Goal: Task Accomplishment & Management: Complete application form

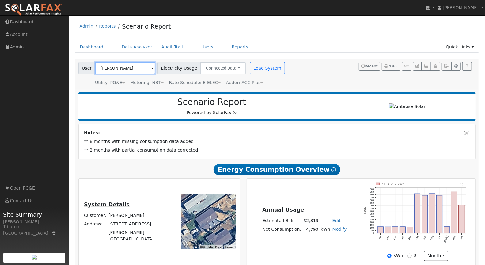
click at [116, 68] on input "[PERSON_NAME]" at bounding box center [125, 68] width 60 height 12
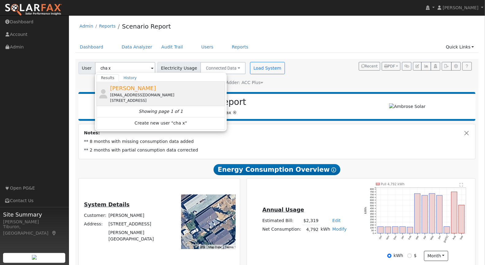
click at [144, 92] on div "[EMAIL_ADDRESS][DOMAIN_NAME]" at bounding box center [167, 95] width 114 height 6
type input "[PERSON_NAME]"
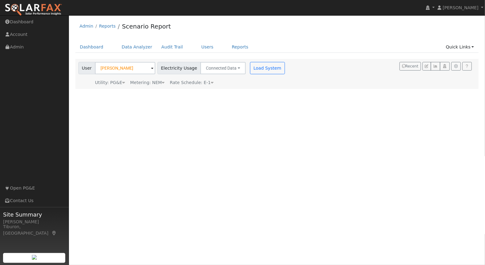
drag, startPoint x: 154, startPoint y: 82, endPoint x: 155, endPoint y: 85, distance: 3.7
click at [154, 82] on div "Metering: NEM" at bounding box center [147, 82] width 34 height 6
click at [167, 90] on button "NEM" at bounding box center [173, 92] width 24 height 12
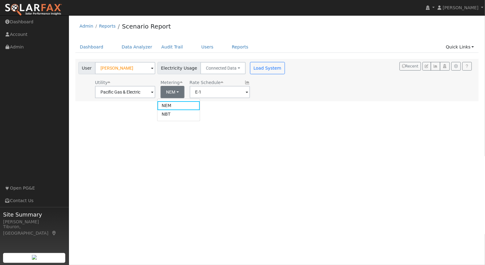
drag, startPoint x: 170, startPoint y: 113, endPoint x: 188, endPoint y: 110, distance: 18.4
click at [170, 114] on link "NBT" at bounding box center [178, 114] width 43 height 9
type input "E-ELEC"
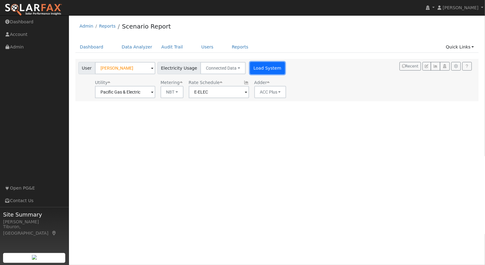
click at [254, 69] on button "Load System" at bounding box center [267, 68] width 35 height 12
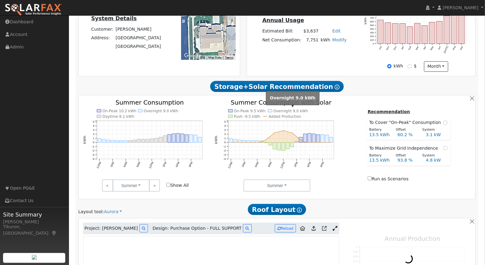
scroll to position [316, 0]
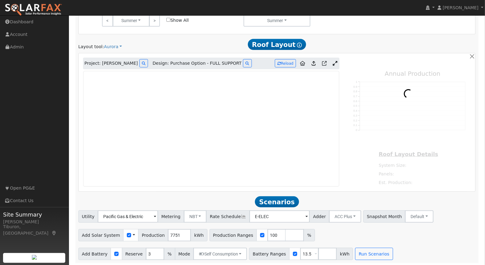
type input "11686"
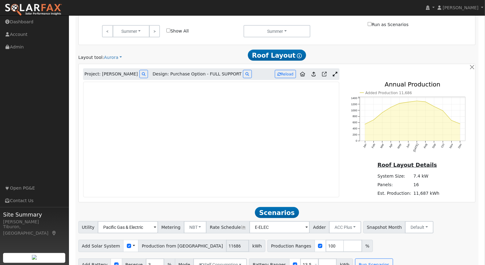
scroll to position [283, 0]
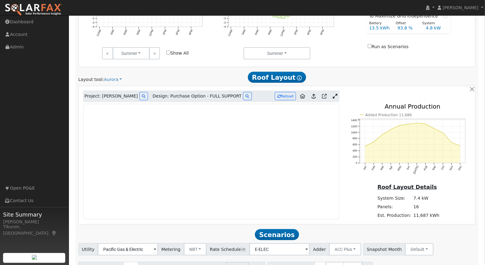
click at [337, 94] on icon at bounding box center [335, 96] width 5 height 5
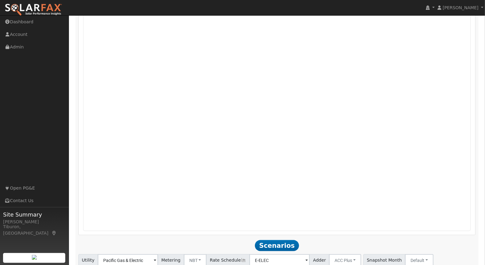
scroll to position [453, 0]
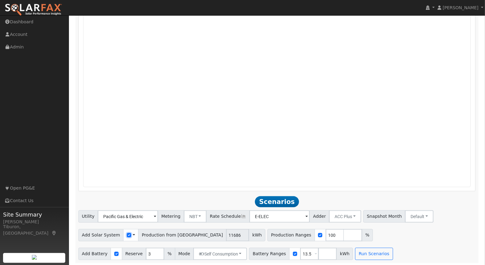
click at [127, 233] on input "checkbox" at bounding box center [129, 235] width 4 height 4
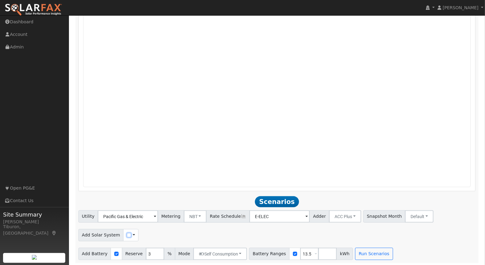
click at [127, 233] on input "checkbox" at bounding box center [129, 235] width 4 height 4
checkbox input "true"
drag, startPoint x: 270, startPoint y: 233, endPoint x: 261, endPoint y: 233, distance: 8.9
click at [267, 233] on input "101" at bounding box center [276, 235] width 18 height 12
drag, startPoint x: 264, startPoint y: 234, endPoint x: 255, endPoint y: 233, distance: 9.2
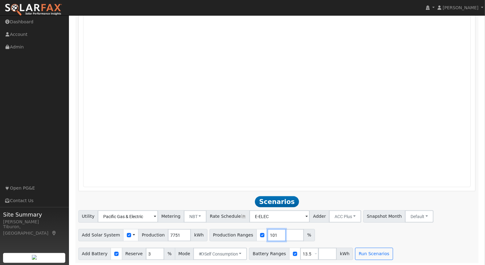
click at [256, 233] on div "Production Ranges 101 %" at bounding box center [262, 235] width 105 height 12
type input "150.77"
click at [286, 233] on input "number" at bounding box center [295, 235] width 18 height 12
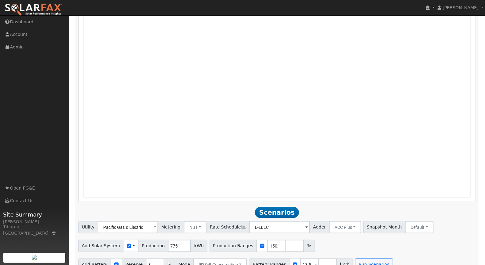
scroll to position [453, 0]
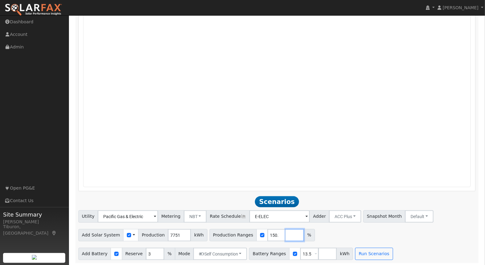
click at [286, 234] on input "number" at bounding box center [295, 235] width 18 height 12
type input "112.71"
type input "150.77"
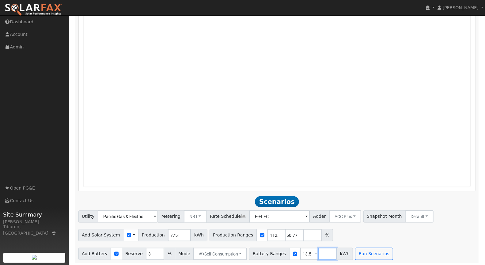
click at [318, 253] on input "number" at bounding box center [327, 254] width 18 height 12
type input "27"
click at [378, 253] on button "Run Scenarios" at bounding box center [392, 254] width 38 height 12
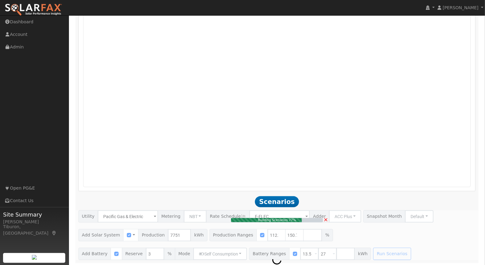
type input "$27,267"
type input "$13,040"
type input "7.8"
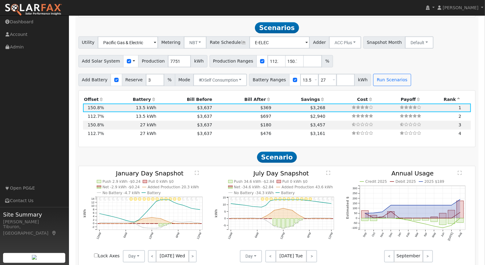
scroll to position [626, 0]
click at [304, 59] on input "number" at bounding box center [313, 61] width 18 height 12
type input "140"
type input "150.77"
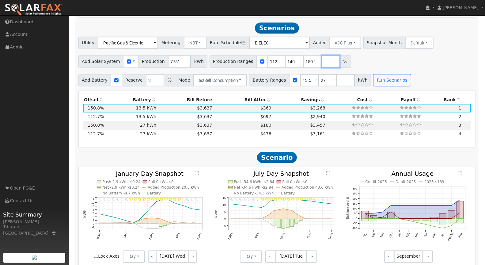
click at [322, 63] on input "number" at bounding box center [331, 61] width 18 height 12
type input "130"
type input "140"
type input "150.77"
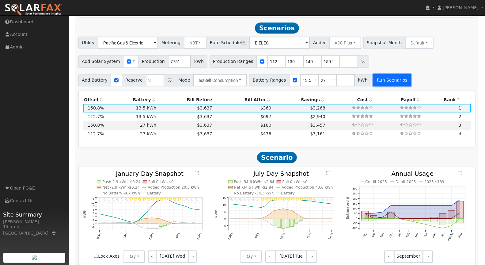
click at [385, 77] on button "Run Scenarios" at bounding box center [392, 80] width 38 height 12
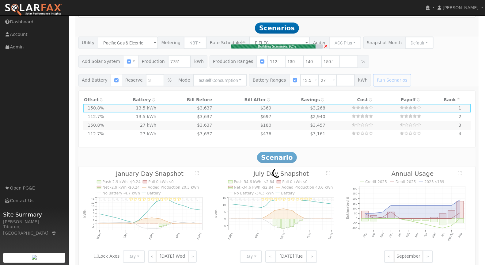
type input "$25,319"
type input "$12,456"
type input "7.2"
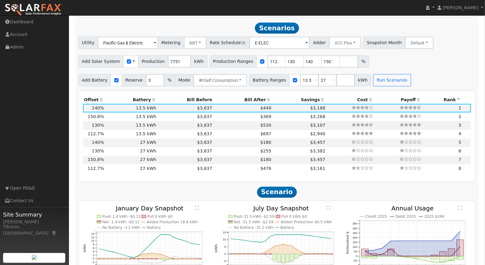
scroll to position [629, 0]
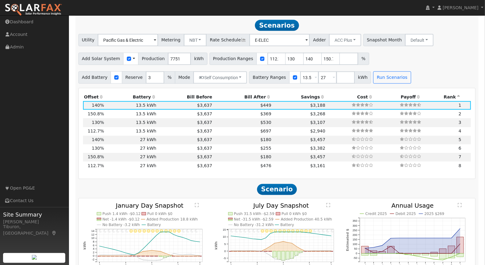
click at [246, 94] on th "Bill After" at bounding box center [242, 97] width 59 height 9
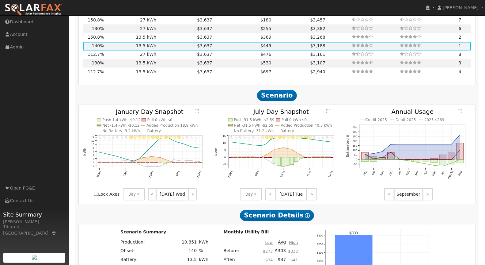
scroll to position [670, 0]
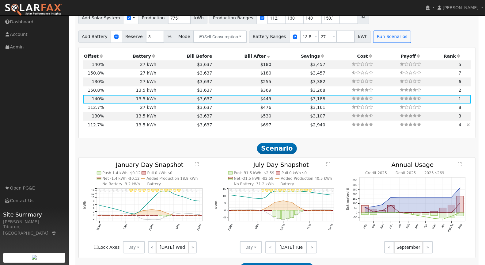
click at [150, 124] on td "13.5 kWh" at bounding box center [131, 125] width 52 height 9
type input "$20,384"
type input "$10,975"
type input "5.8"
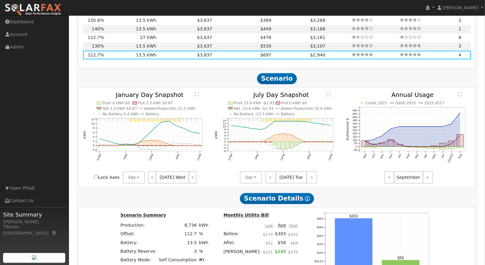
scroll to position [747, 0]
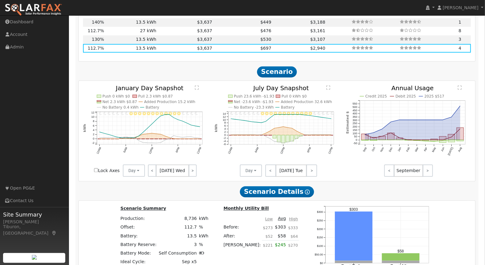
click at [96, 168] on input "Lock Axes" at bounding box center [96, 170] width 4 height 4
checkbox input "true"
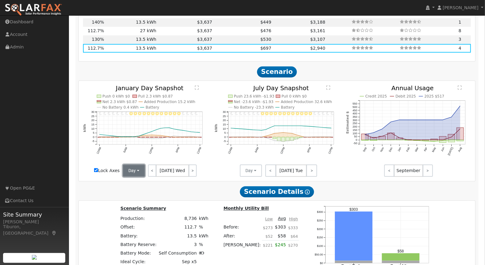
click at [130, 170] on button "Day" at bounding box center [134, 170] width 22 height 12
click at [145, 193] on link "Month Average" at bounding box center [144, 192] width 43 height 9
click at [249, 171] on button "Day" at bounding box center [251, 170] width 22 height 12
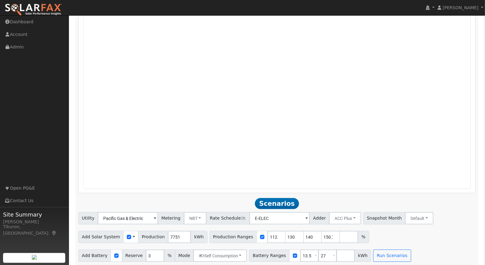
scroll to position [465, 0]
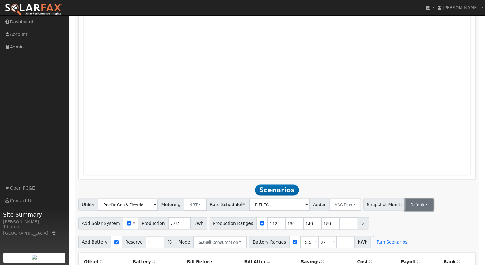
click at [405, 200] on button "Default" at bounding box center [419, 205] width 28 height 12
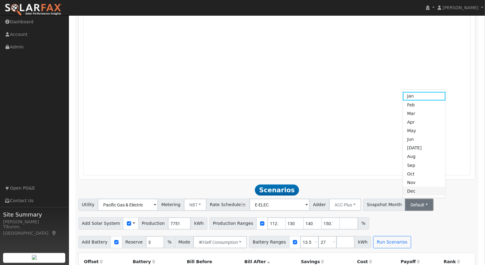
click at [403, 192] on link "Dec" at bounding box center [424, 191] width 43 height 9
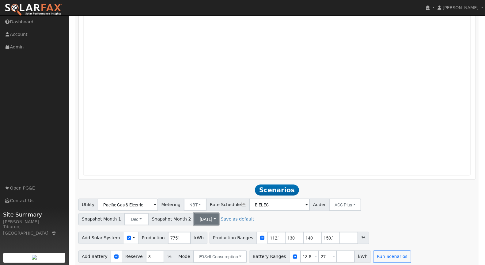
click at [194, 217] on button "[DATE]" at bounding box center [206, 219] width 25 height 12
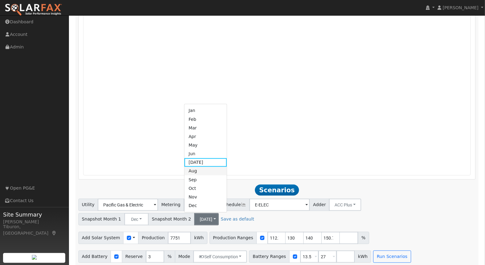
click at [193, 171] on link "Aug" at bounding box center [205, 171] width 43 height 9
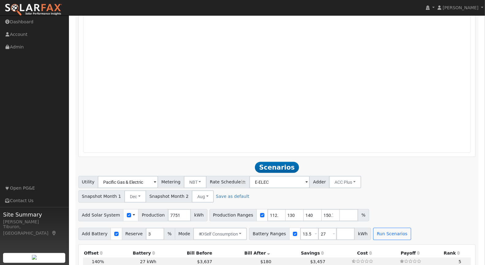
scroll to position [579, 0]
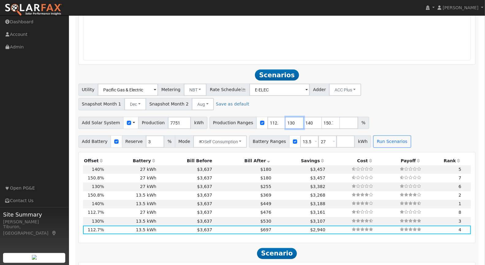
drag, startPoint x: 286, startPoint y: 121, endPoint x: 276, endPoint y: 121, distance: 10.1
click at [276, 121] on div "Production Ranges 112.71 130 140 150.77 %" at bounding box center [290, 123] width 160 height 12
type input "140"
type input "150.77"
drag, startPoint x: 277, startPoint y: 121, endPoint x: 270, endPoint y: 122, distance: 7.1
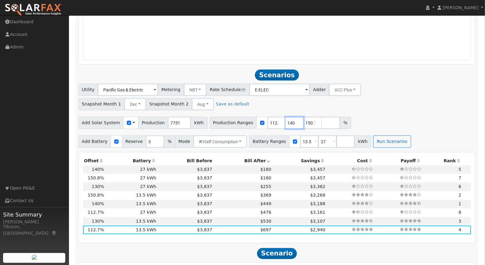
click at [270, 122] on div "Production Ranges 112.71 140 150.77 %" at bounding box center [281, 123] width 142 height 12
type input "150.77"
click at [385, 141] on button "Run Scenarios" at bounding box center [392, 141] width 38 height 12
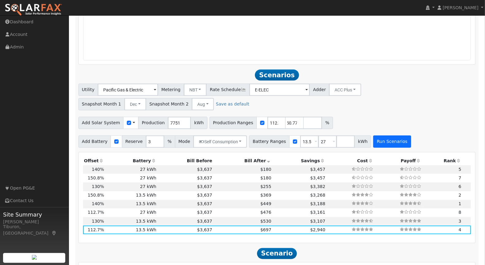
scroll to position [0, 0]
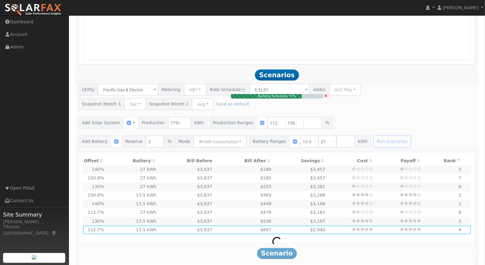
type input "$27,267"
type input "$13,040"
type input "7.8"
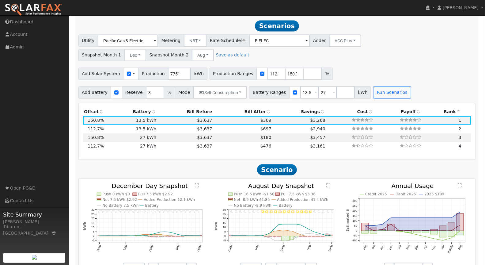
scroll to position [629, 0]
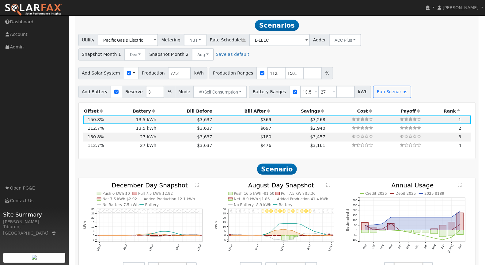
click at [248, 110] on th "Bill After" at bounding box center [242, 111] width 59 height 9
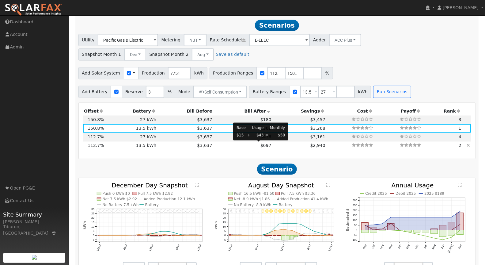
click at [260, 145] on span "$697" at bounding box center [265, 145] width 11 height 5
type input "$20,384"
type input "$10,975"
type input "5.8"
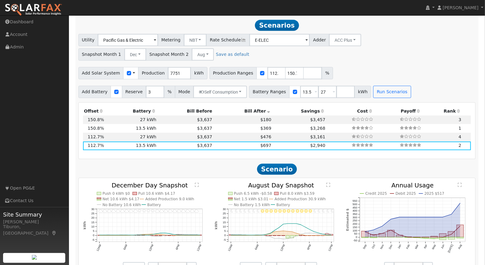
scroll to position [679, 0]
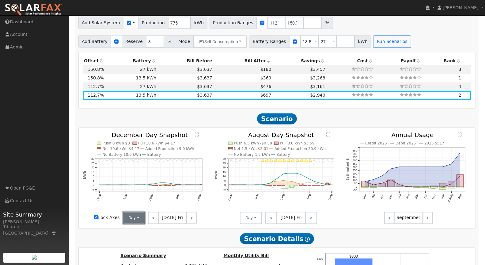
click at [132, 216] on button "Day" at bounding box center [134, 218] width 22 height 12
click at [144, 238] on link "Month Average" at bounding box center [144, 240] width 43 height 9
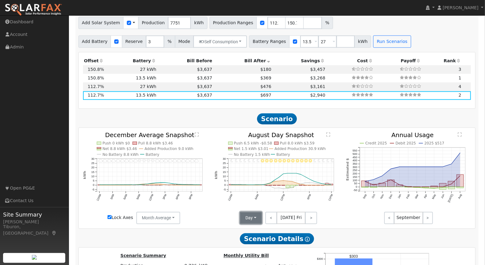
click at [251, 220] on button "Day" at bounding box center [251, 218] width 22 height 12
click at [262, 239] on link "Month Average" at bounding box center [262, 240] width 43 height 9
click at [196, 135] on text "" at bounding box center [197, 134] width 4 height 5
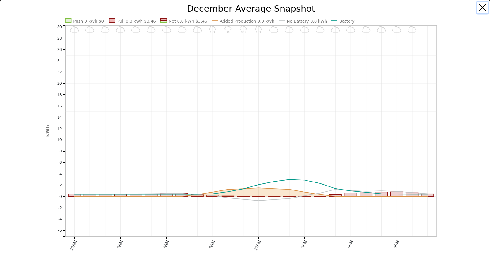
click at [480, 9] on button "button" at bounding box center [483, 8] width 12 height 12
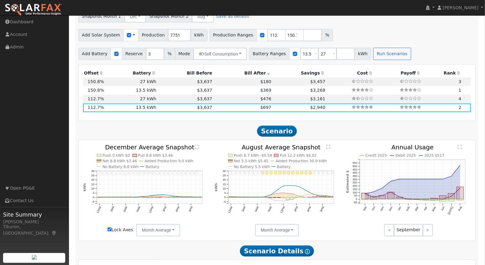
click at [329, 146] on text "" at bounding box center [328, 147] width 4 height 5
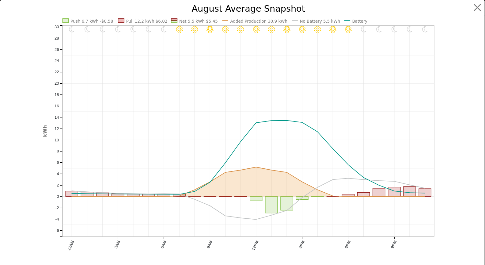
scroll to position [669, 0]
click at [480, 5] on button "button" at bounding box center [483, 8] width 12 height 12
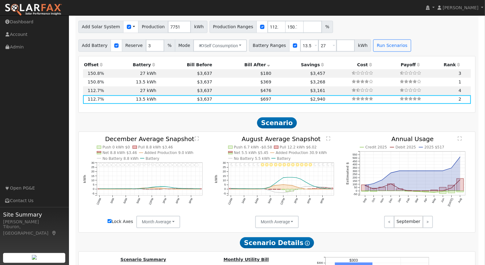
scroll to position [681, 0]
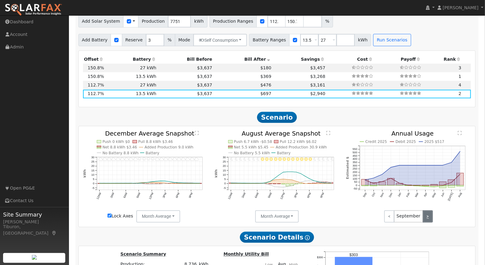
click at [425, 215] on link ">" at bounding box center [428, 216] width 10 height 12
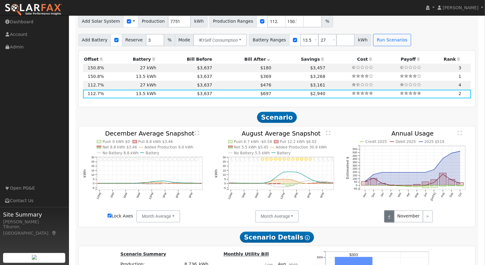
click at [390, 214] on link "<" at bounding box center [389, 216] width 10 height 12
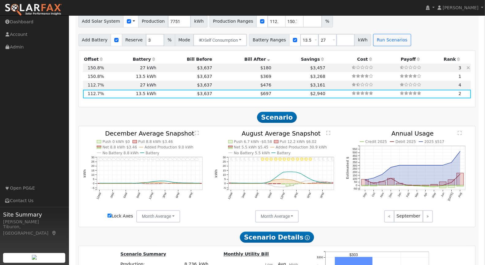
click at [220, 66] on td "$180" at bounding box center [242, 68] width 59 height 9
type input "$27,267"
type input "$32,400"
type input "$17,900"
type input "7.8"
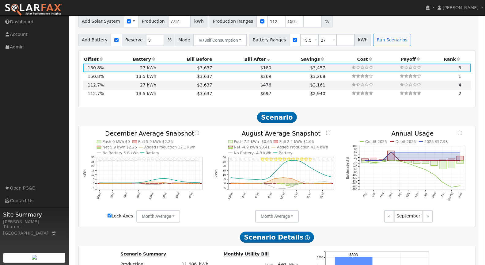
click at [197, 132] on text "" at bounding box center [197, 133] width 4 height 5
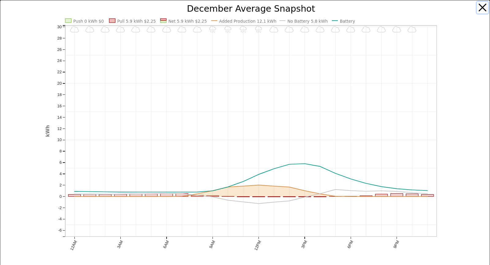
click at [477, 9] on button "button" at bounding box center [483, 8] width 12 height 12
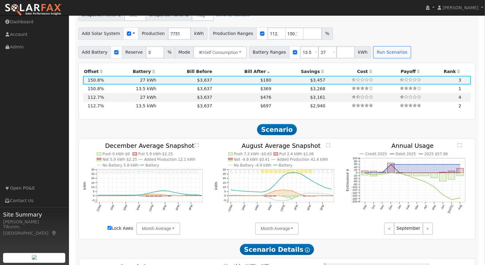
click at [329, 144] on text "" at bounding box center [328, 145] width 4 height 5
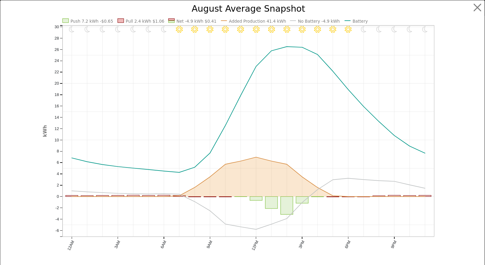
scroll to position [670, 0]
click at [480, 7] on button "button" at bounding box center [483, 8] width 12 height 12
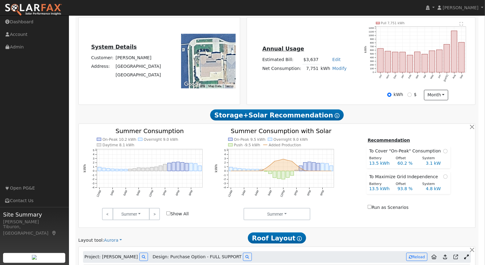
scroll to position [0, 0]
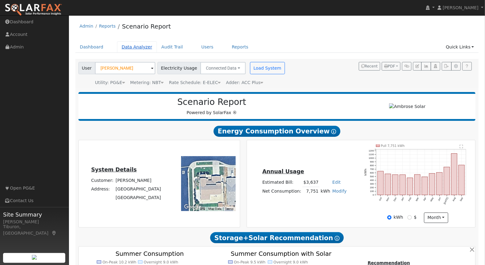
click at [133, 45] on link "Data Analyzer" at bounding box center [137, 46] width 40 height 11
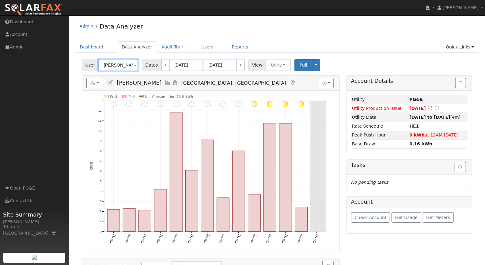
click at [116, 66] on input "[PERSON_NAME]" at bounding box center [118, 65] width 40 height 12
click at [116, 66] on input "Vadym Kozubovskyi" at bounding box center [118, 65] width 40 height 12
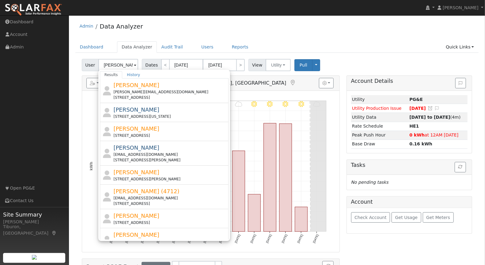
click at [139, 129] on span "[PERSON_NAME]" at bounding box center [136, 128] width 46 height 6
type input "[PERSON_NAME]"
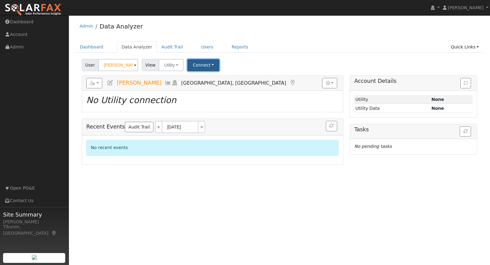
click at [209, 64] on button "Connect" at bounding box center [204, 65] width 32 height 12
click at [210, 92] on link "Quick Connect" at bounding box center [212, 91] width 48 height 9
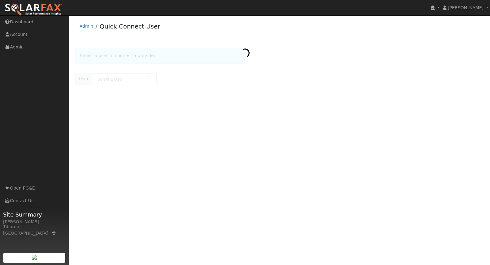
type input "Peter Khooshabeh"
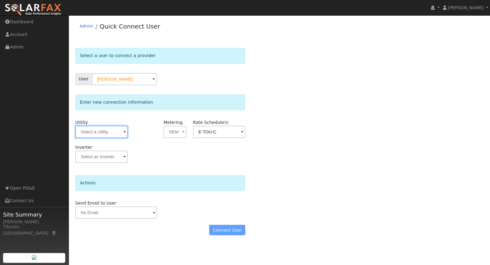
click at [107, 130] on input "text" at bounding box center [101, 132] width 52 height 12
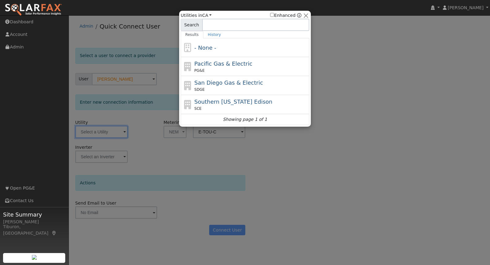
drag, startPoint x: 222, startPoint y: 61, endPoint x: 219, endPoint y: 67, distance: 6.6
click at [222, 61] on span "Pacific Gas & Electric" at bounding box center [224, 63] width 58 height 6
type input "PG&E"
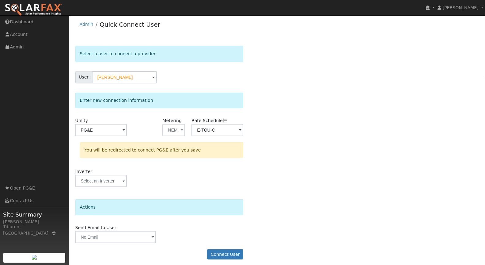
scroll to position [4, 0]
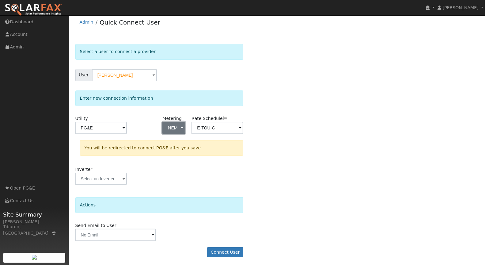
click at [176, 124] on button "NEM" at bounding box center [173, 128] width 23 height 12
click at [181, 159] on link "NBT" at bounding box center [184, 158] width 43 height 9
click at [207, 129] on input "E-TOU-C" at bounding box center [218, 128] width 52 height 12
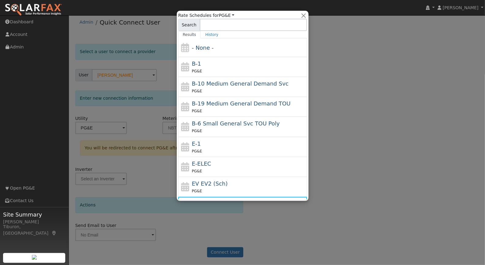
click at [205, 165] on div "E-ELEC PG&E" at bounding box center [249, 166] width 114 height 15
type input "E-ELEC"
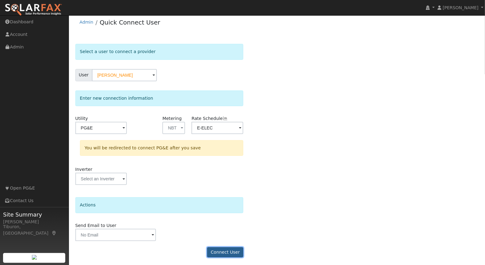
click at [225, 250] on button "Connect User" at bounding box center [225, 252] width 36 height 10
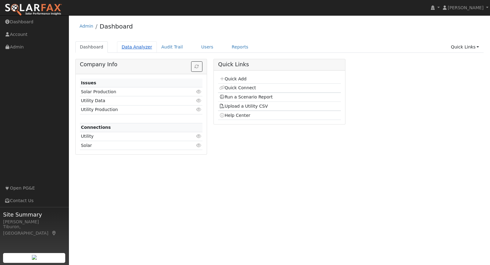
click at [131, 46] on link "Data Analyzer" at bounding box center [137, 46] width 40 height 11
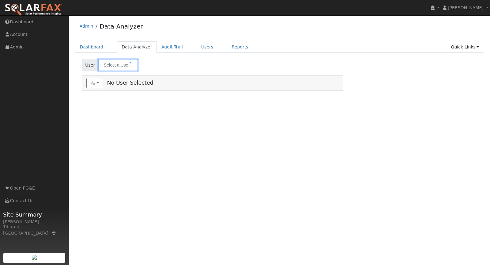
type input "[PERSON_NAME]"
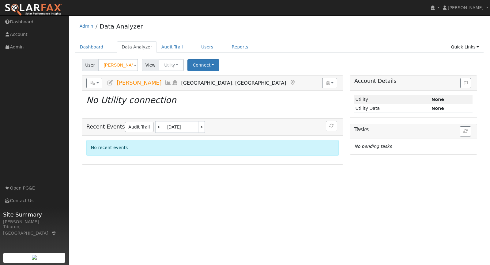
click at [198, 58] on div "User [PERSON_NAME] Account Default Account Default Account [STREET_ADDRESS] Pri…" at bounding box center [280, 64] width 398 height 14
click at [201, 65] on button "Connect" at bounding box center [204, 65] width 32 height 12
click at [212, 77] on link "Select a Provider" at bounding box center [212, 78] width 48 height 9
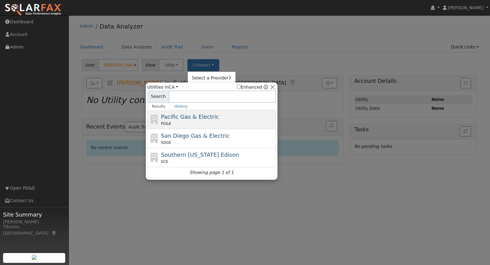
click at [185, 122] on div "PG&E" at bounding box center [218, 124] width 114 height 6
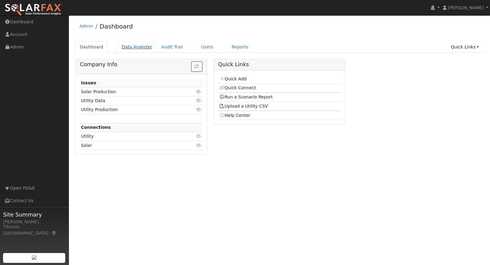
click at [136, 48] on link "Data Analyzer" at bounding box center [137, 46] width 40 height 11
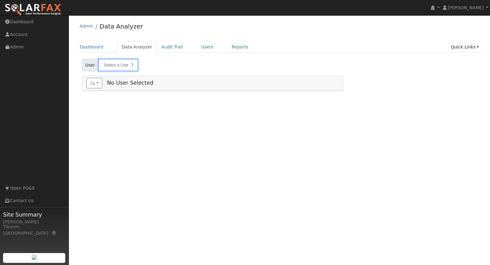
type input "[PERSON_NAME]"
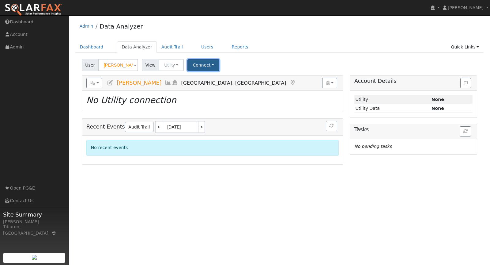
click at [203, 65] on button "Connect" at bounding box center [204, 65] width 32 height 12
click at [209, 92] on link "Quick Connect" at bounding box center [212, 91] width 48 height 9
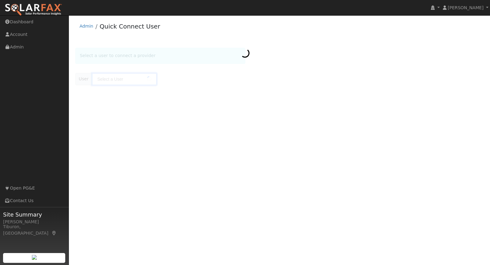
type input "[PERSON_NAME]"
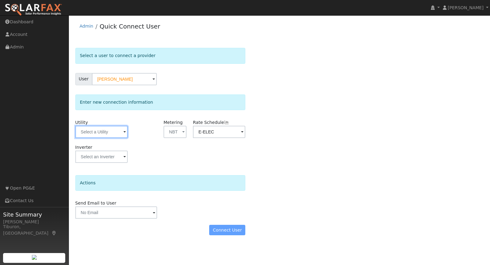
click at [99, 131] on input "text" at bounding box center [101, 132] width 52 height 12
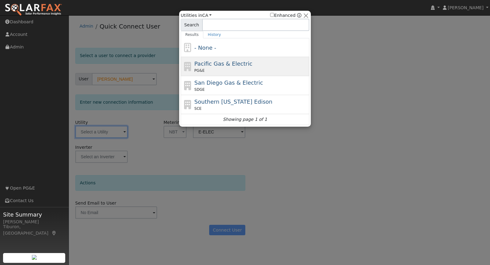
click at [212, 67] on div "Pacific Gas & Electric PG&E" at bounding box center [252, 66] width 114 height 14
type input "PG&E"
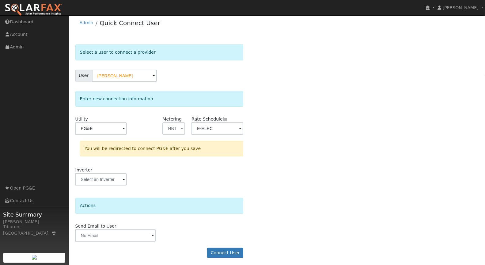
scroll to position [4, 0]
click at [220, 248] on button "Connect User" at bounding box center [225, 252] width 36 height 10
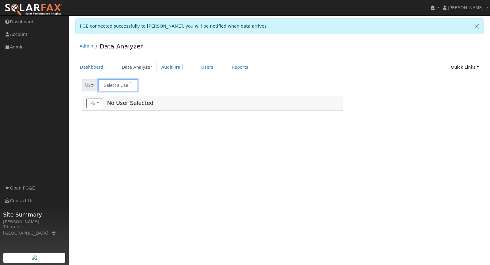
type input "[PERSON_NAME]"
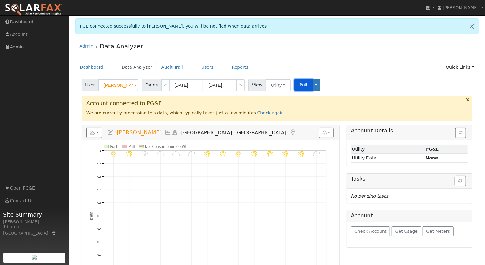
click at [298, 79] on button "Pull" at bounding box center [303, 85] width 18 height 12
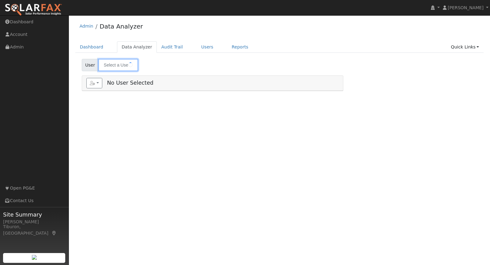
type input "Peter Khooshabeh"
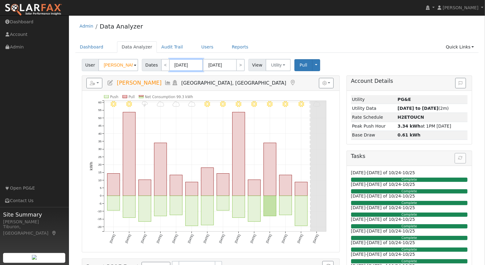
click at [182, 67] on input "[DATE]" at bounding box center [186, 65] width 34 height 12
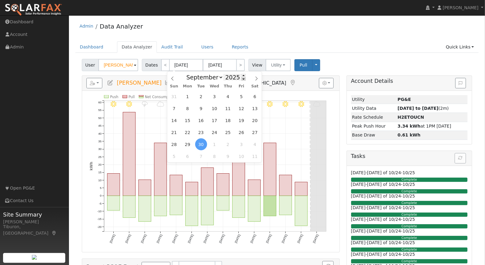
click at [242, 78] on span at bounding box center [243, 78] width 4 height 3
type input "2024"
click at [200, 143] on span "1" at bounding box center [201, 144] width 12 height 12
type input "10/01/2024"
type input "10/31/2024"
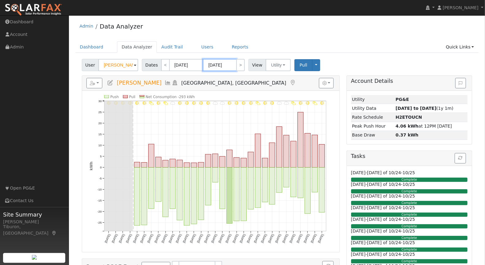
click at [230, 67] on input "10/31/2024" at bounding box center [220, 65] width 34 height 12
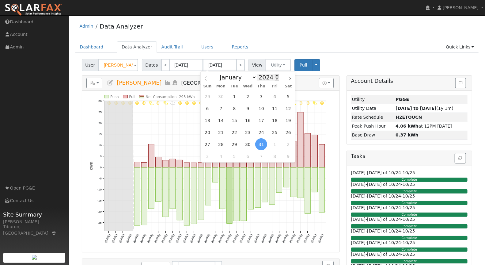
click at [275, 74] on span at bounding box center [277, 75] width 4 height 3
type input "2025"
click at [231, 96] on span "30" at bounding box center [235, 96] width 12 height 12
type input "09/30/2025"
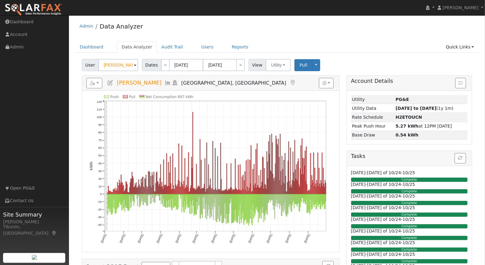
click at [219, 36] on div "Admin Data Analyzer" at bounding box center [277, 27] width 404 height 19
click at [458, 48] on link "Quick Links" at bounding box center [459, 46] width 37 height 11
click at [458, 83] on link "Run a Scenario Report" at bounding box center [447, 82] width 62 height 9
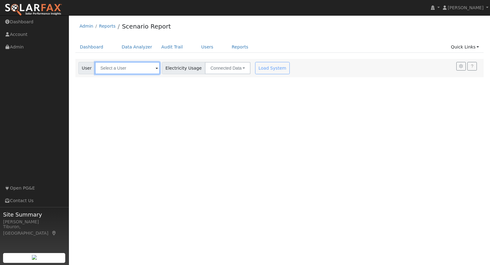
drag, startPoint x: 112, startPoint y: 66, endPoint x: 116, endPoint y: 68, distance: 5.1
click at [112, 66] on input "text" at bounding box center [127, 68] width 65 height 12
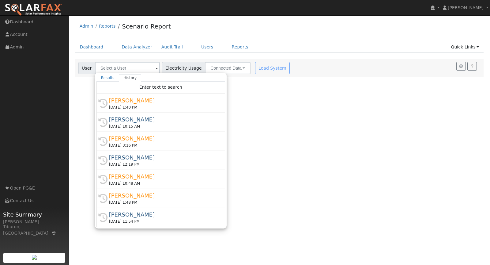
click at [134, 106] on div "10/14/2025 1:40 PM" at bounding box center [163, 107] width 109 height 6
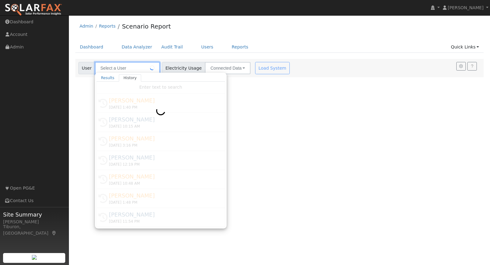
type input "[PERSON_NAME]"
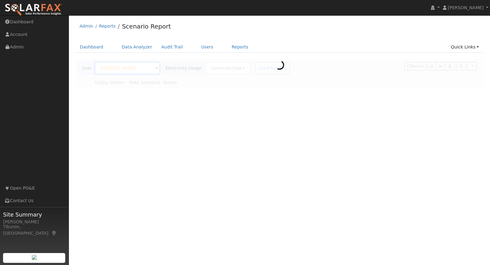
type input "Pacific Gas & Electric"
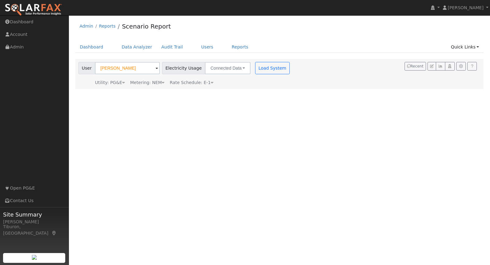
click at [153, 81] on div "Metering: NEM" at bounding box center [147, 82] width 34 height 6
click at [165, 92] on button "NEM" at bounding box center [177, 92] width 24 height 12
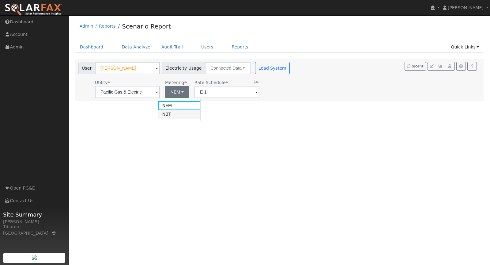
click at [174, 114] on link "NBT" at bounding box center [179, 114] width 43 height 9
type input "E-ELEC"
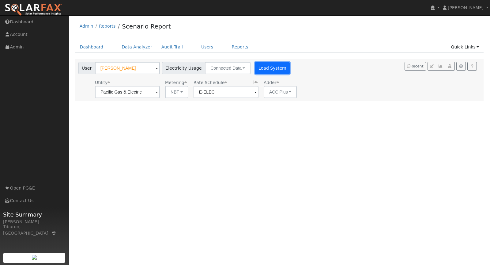
click at [255, 69] on button "Load System" at bounding box center [272, 68] width 35 height 12
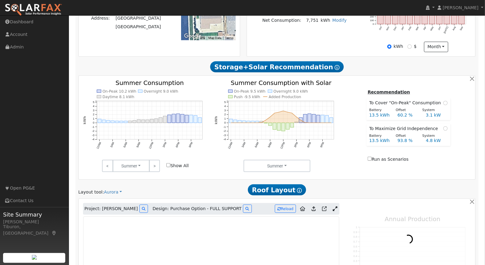
type input "11686"
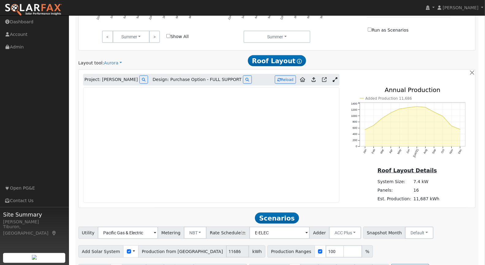
scroll to position [316, 0]
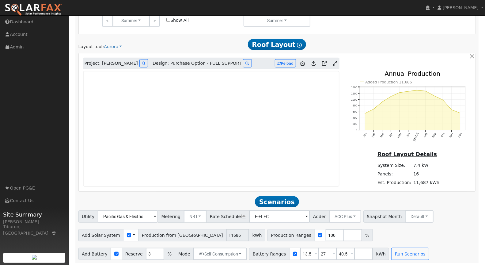
click at [335, 62] on icon at bounding box center [335, 63] width 5 height 5
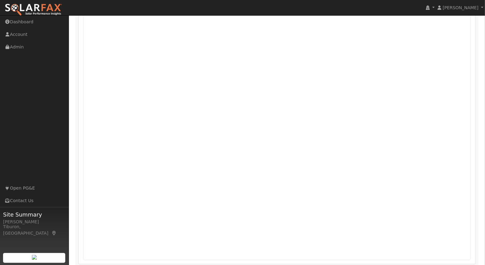
scroll to position [453, 0]
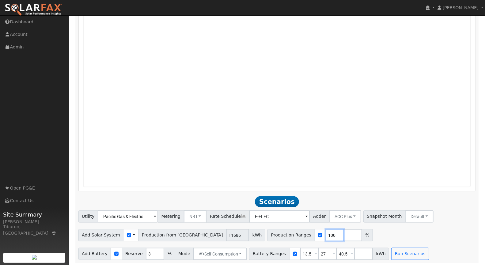
drag, startPoint x: 293, startPoint y: 232, endPoint x: 275, endPoint y: 233, distance: 17.8
click at [276, 233] on div "Production Ranges 100 %" at bounding box center [319, 235] width 105 height 12
type input "147.28"
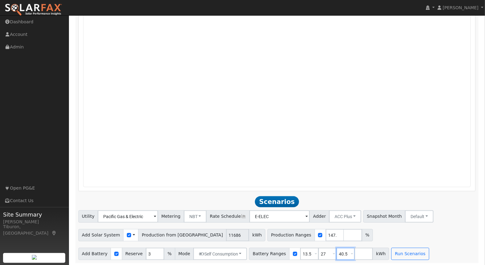
drag, startPoint x: 341, startPoint y: 252, endPoint x: 324, endPoint y: 252, distance: 16.9
click at [324, 252] on div "Battery Ranges 13.5 Overrides Reserve % Mode None None Self Consumption Peak Sa…" at bounding box center [319, 254] width 140 height 12
drag, startPoint x: 320, startPoint y: 254, endPoint x: 312, endPoint y: 253, distance: 8.6
click at [318, 253] on input "27" at bounding box center [327, 254] width 18 height 12
drag, startPoint x: 304, startPoint y: 254, endPoint x: 295, endPoint y: 253, distance: 8.9
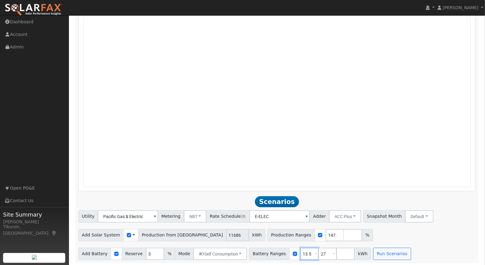
click at [300, 253] on input "13.5" at bounding box center [309, 254] width 18 height 12
type input "27"
click at [366, 254] on button "Run Scenarios" at bounding box center [374, 254] width 38 height 12
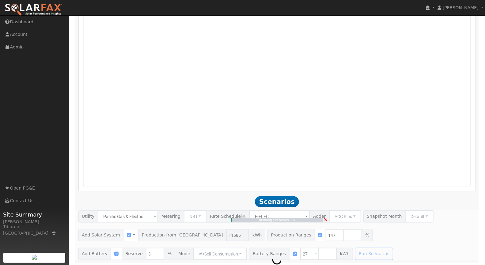
type input "11.5"
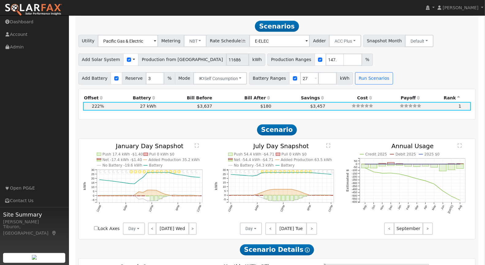
scroll to position [629, 0]
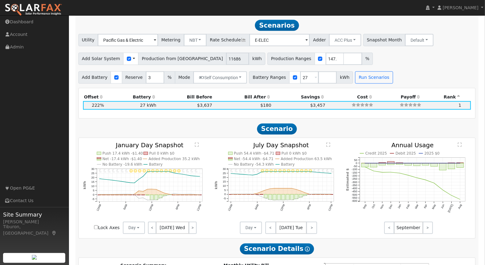
click at [95, 225] on input "Lock Axes" at bounding box center [96, 227] width 4 height 4
checkbox input "true"
click at [133, 227] on button "Day" at bounding box center [134, 228] width 22 height 12
click at [141, 248] on link "Month Average" at bounding box center [144, 249] width 43 height 9
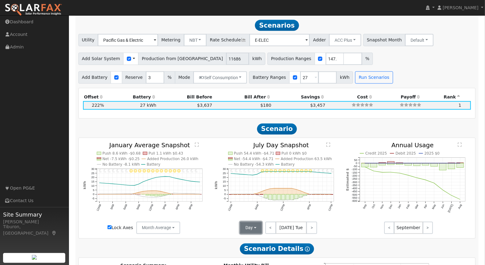
click at [253, 228] on button "Day" at bounding box center [251, 228] width 22 height 12
click at [261, 248] on link "Month Average" at bounding box center [262, 249] width 43 height 9
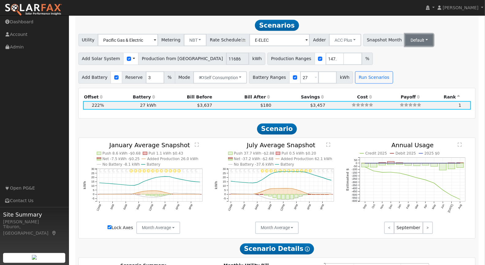
click at [405, 40] on button "Default" at bounding box center [419, 40] width 28 height 12
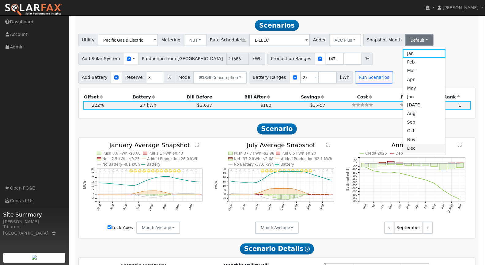
click at [403, 148] on link "Dec" at bounding box center [424, 148] width 43 height 9
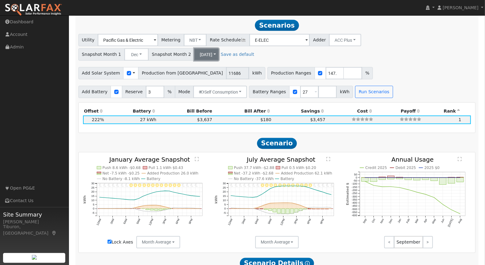
click at [194, 50] on button "[DATE]" at bounding box center [206, 54] width 25 height 12
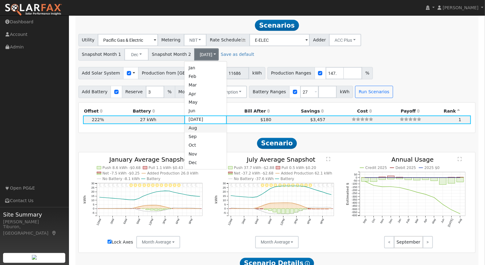
click at [201, 126] on link "Aug" at bounding box center [205, 128] width 43 height 9
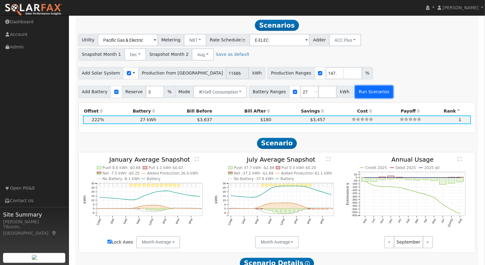
click at [363, 90] on button "Run Scenarios" at bounding box center [374, 92] width 38 height 12
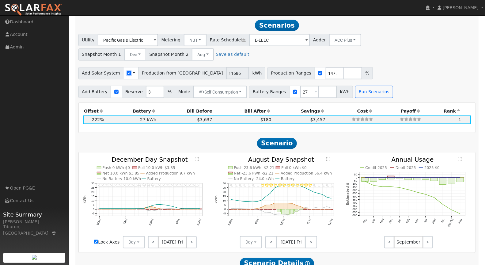
click at [127, 71] on input "checkbox" at bounding box center [129, 73] width 4 height 4
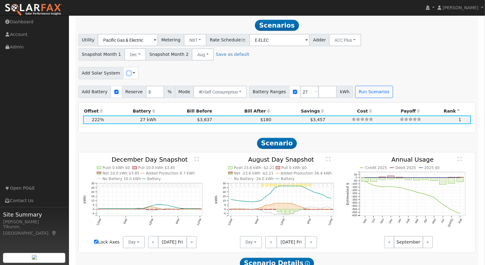
click at [127, 72] on input "checkbox" at bounding box center [129, 73] width 4 height 4
checkbox input "true"
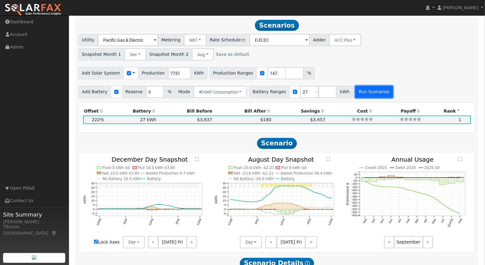
click at [363, 89] on button "Run Scenarios" at bounding box center [374, 92] width 38 height 12
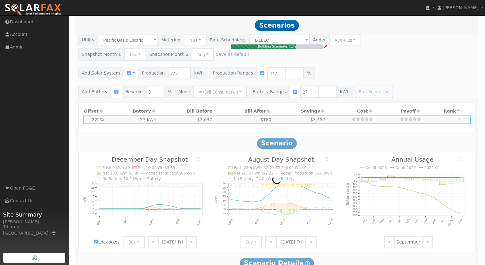
type input "7.6"
type input "$26,637"
type input "$17,711"
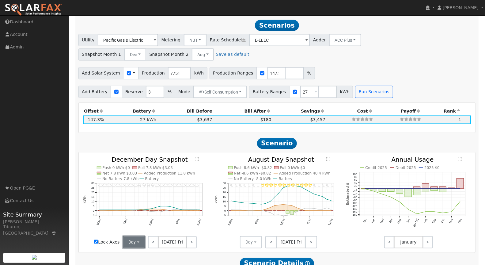
click at [126, 241] on button "Day" at bounding box center [134, 242] width 22 height 12
click at [140, 226] on link "Month Average" at bounding box center [144, 229] width 43 height 9
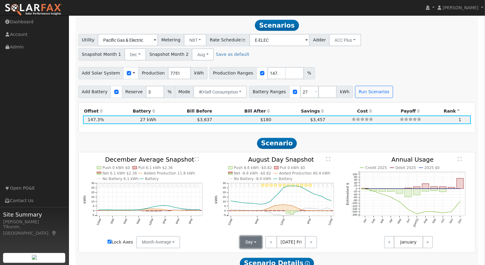
click at [251, 240] on button "Day" at bounding box center [251, 242] width 22 height 12
click at [261, 227] on link "Month Average" at bounding box center [262, 229] width 43 height 9
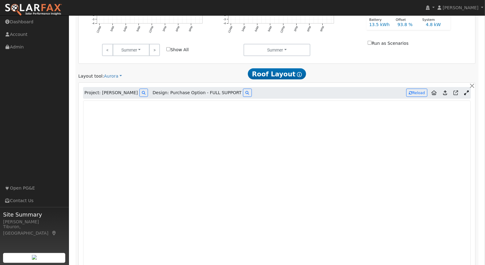
scroll to position [0, 0]
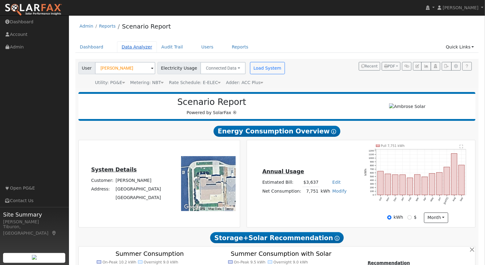
click at [136, 47] on link "Data Analyzer" at bounding box center [137, 46] width 40 height 11
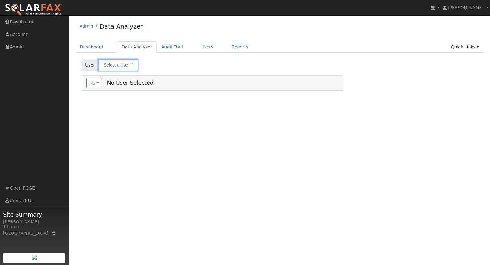
type input "[PERSON_NAME]"
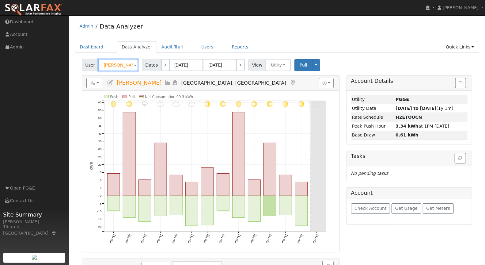
click at [121, 63] on input "[PERSON_NAME]" at bounding box center [118, 65] width 40 height 12
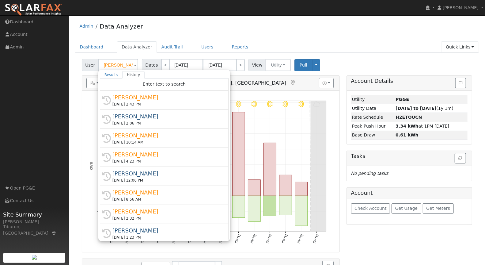
click at [459, 45] on link "Quick Links" at bounding box center [459, 46] width 37 height 11
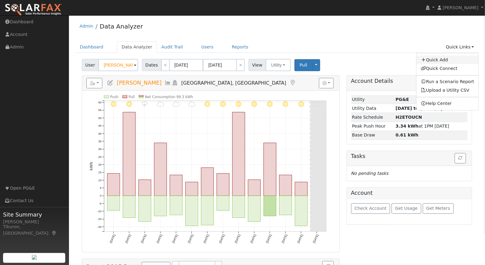
click at [455, 59] on link "Quick Add" at bounding box center [447, 59] width 62 height 9
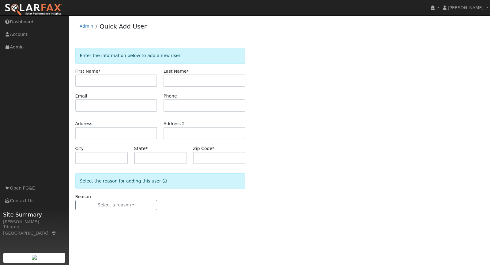
click at [93, 79] on input "text" at bounding box center [116, 80] width 82 height 12
type input "[PERSON_NAME]"
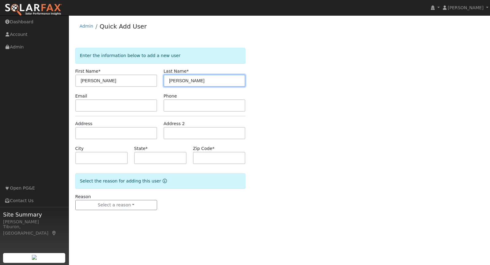
type input "[PERSON_NAME]"
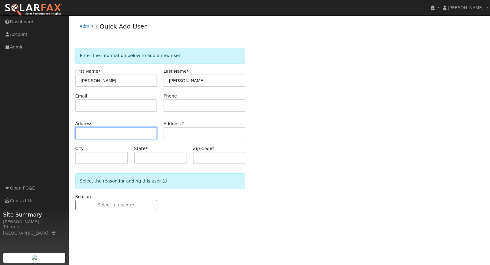
click at [99, 132] on input "text" at bounding box center [116, 133] width 82 height 12
paste input "[STREET_ADDRESS]"
type input "[STREET_ADDRESS]"
type input "Woodland"
type input "CA"
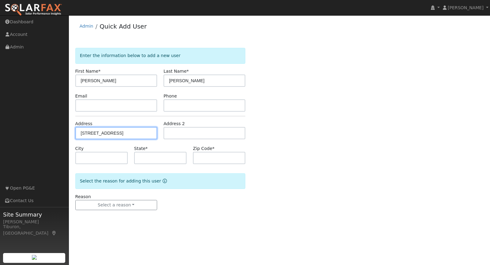
type input "95695"
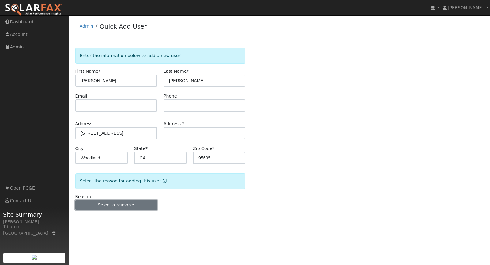
click at [120, 204] on button "Select a reason" at bounding box center [116, 205] width 82 height 10
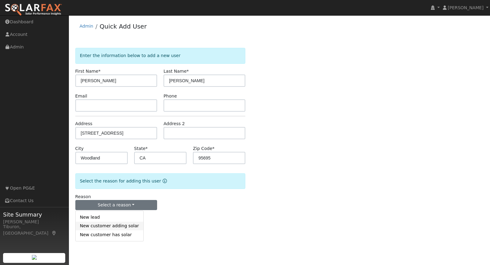
click at [117, 223] on link "New customer adding solar" at bounding box center [110, 226] width 68 height 9
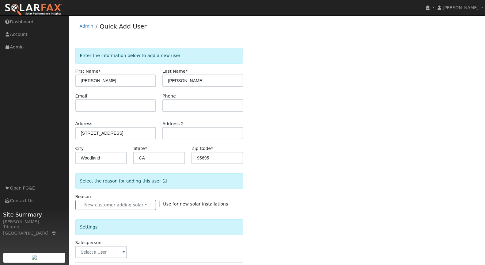
scroll to position [66, 0]
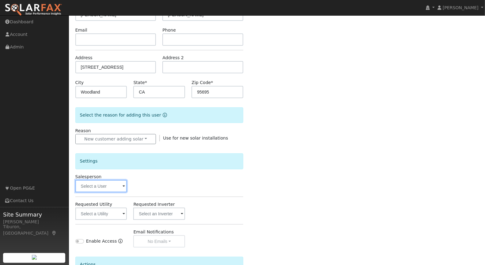
click at [105, 182] on input "text" at bounding box center [101, 186] width 52 height 12
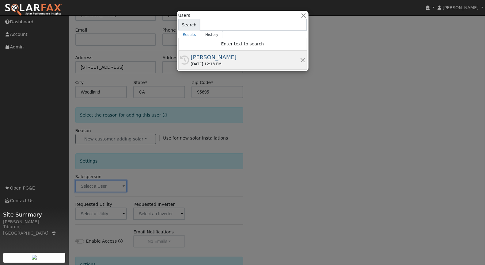
click at [214, 59] on div "[PERSON_NAME]" at bounding box center [245, 57] width 109 height 8
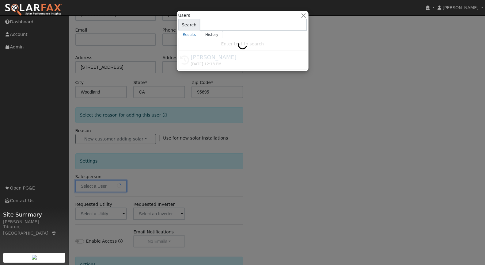
type input "[PERSON_NAME]"
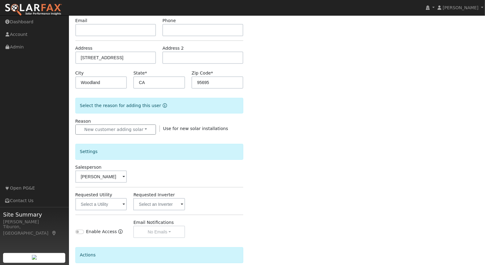
scroll to position [89, 0]
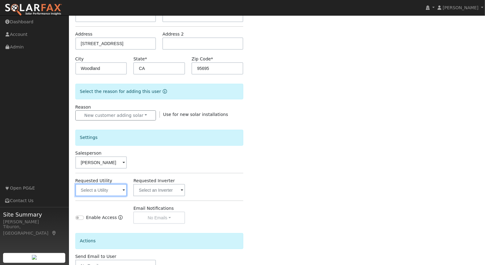
click at [103, 187] on input "text" at bounding box center [101, 190] width 52 height 12
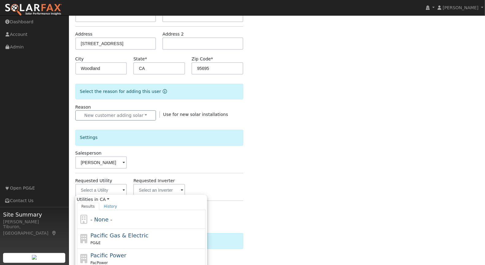
click at [114, 235] on span "Pacific Gas & Electric" at bounding box center [119, 235] width 58 height 6
type input "Pacific Gas & Electric"
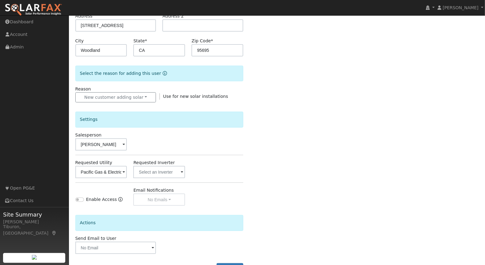
scroll to position [129, 0]
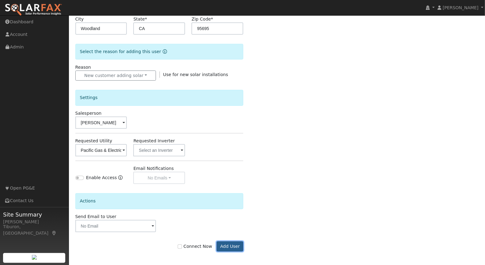
click at [227, 245] on button "Add User" at bounding box center [230, 246] width 27 height 10
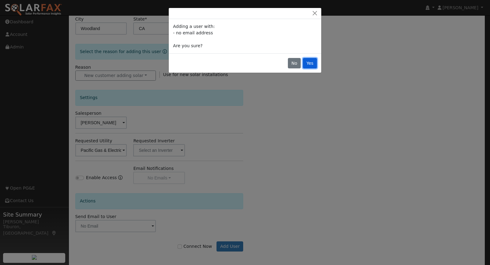
click at [313, 61] on button "Yes" at bounding box center [310, 63] width 14 height 10
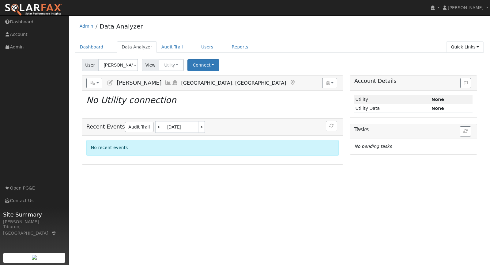
click at [465, 46] on link "Quick Links" at bounding box center [464, 46] width 37 height 11
click at [457, 82] on link "Run a Scenario Report" at bounding box center [453, 82] width 62 height 9
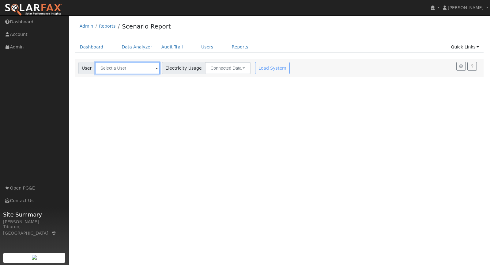
click at [121, 72] on input "text" at bounding box center [127, 68] width 65 height 12
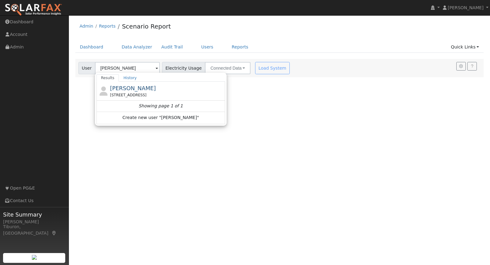
click at [137, 88] on span "[PERSON_NAME]" at bounding box center [133, 88] width 46 height 6
type input "[PERSON_NAME]"
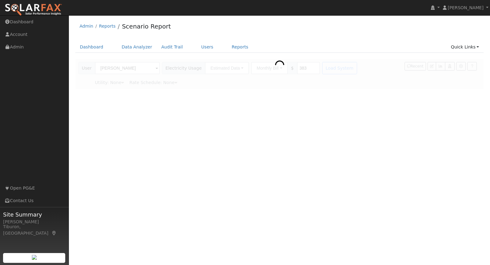
type input "Pacific Gas & Electric"
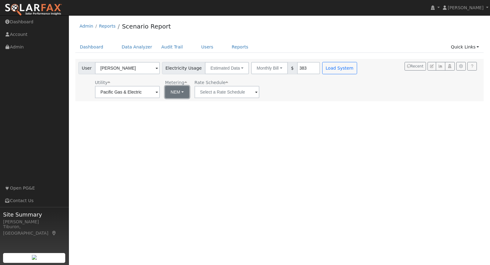
click at [171, 91] on button "NEM" at bounding box center [177, 92] width 24 height 12
click at [181, 112] on link "NBT" at bounding box center [179, 114] width 43 height 9
type input "E-ELEC"
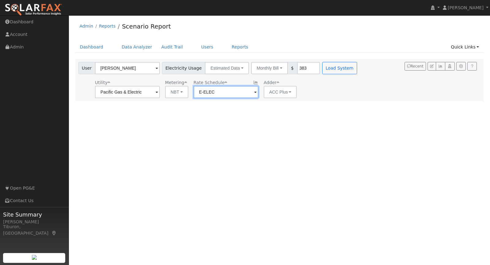
click at [210, 94] on input "E-ELEC" at bounding box center [226, 92] width 65 height 12
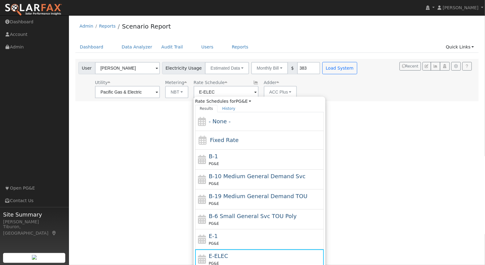
click at [340, 96] on div "Utility Pacific Gas & Electric Metering NBT NEM NBT Rate Schedule E-ELEC Rate S…" at bounding box center [218, 87] width 283 height 21
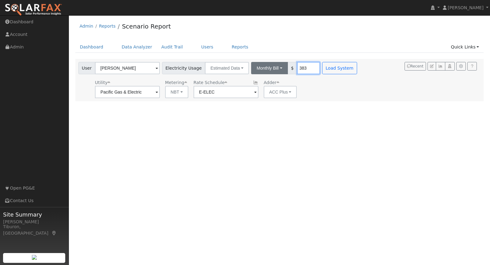
drag, startPoint x: 299, startPoint y: 66, endPoint x: 274, endPoint y: 66, distance: 25.4
click at [274, 66] on div "Monthly Bill Annual Consumption Monthly Bill $ 383" at bounding box center [285, 68] width 69 height 12
drag, startPoint x: 298, startPoint y: 66, endPoint x: 282, endPoint y: 66, distance: 15.6
click at [282, 66] on div "Monthly Bill Annual Consumption Monthly Bill $ 383" at bounding box center [285, 68] width 69 height 12
type input "250"
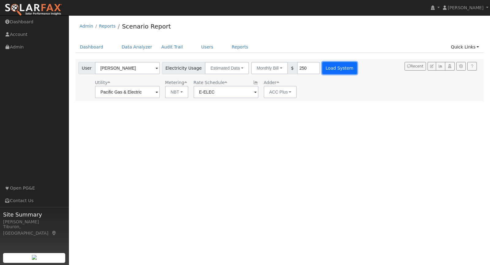
click at [322, 69] on button "Load System" at bounding box center [339, 68] width 35 height 12
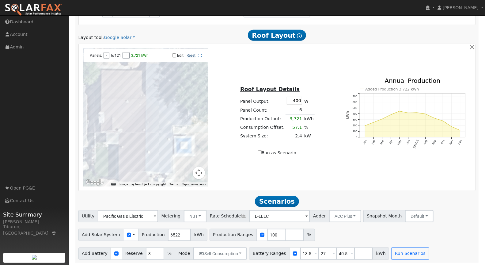
scroll to position [267, 0]
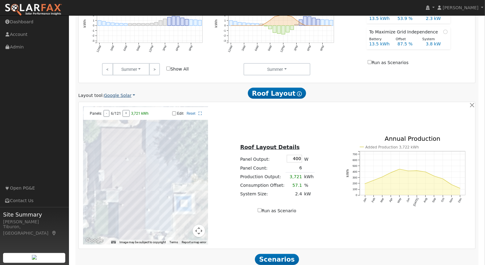
click at [115, 92] on link "Google Solar" at bounding box center [119, 95] width 31 height 6
click at [117, 122] on link "Aurora" at bounding box center [124, 123] width 43 height 9
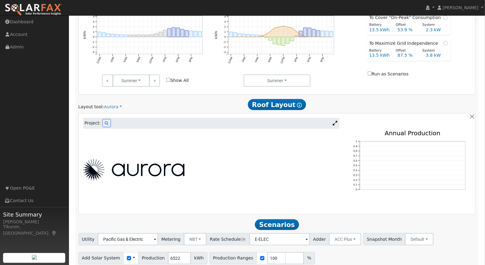
scroll to position [279, 0]
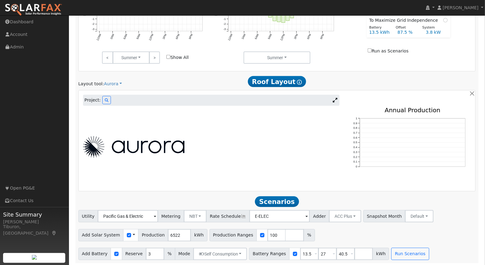
click at [335, 99] on icon at bounding box center [335, 100] width 5 height 5
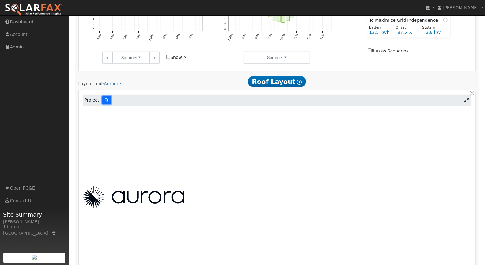
click at [105, 98] on icon at bounding box center [107, 100] width 4 height 4
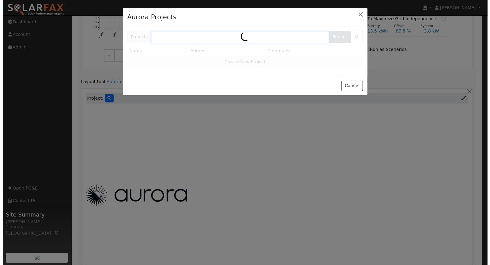
scroll to position [280, 0]
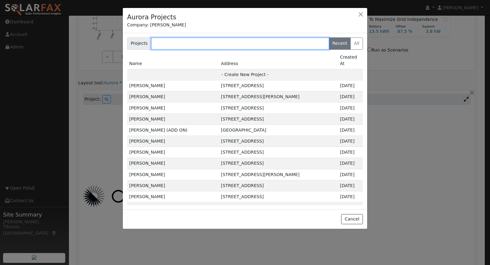
click at [186, 44] on input "text" at bounding box center [240, 43] width 178 height 12
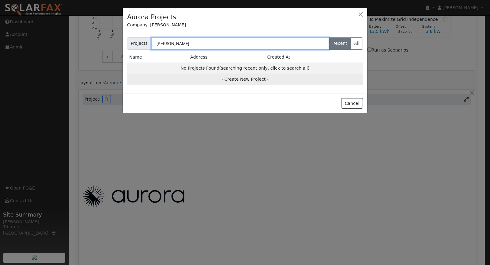
type input "[PERSON_NAME]"
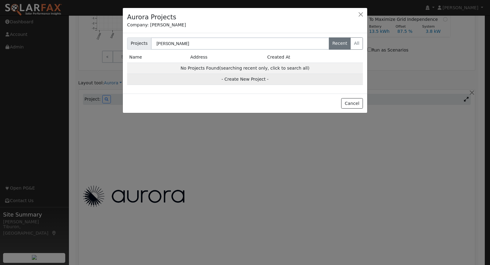
click at [238, 78] on td "- Create New Project -" at bounding box center [245, 79] width 236 height 11
type input "[PERSON_NAME]"
type input "[STREET_ADDRESS]"
type input "Woodland"
type input "CA"
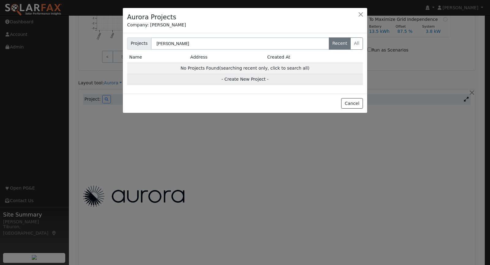
type input "95695"
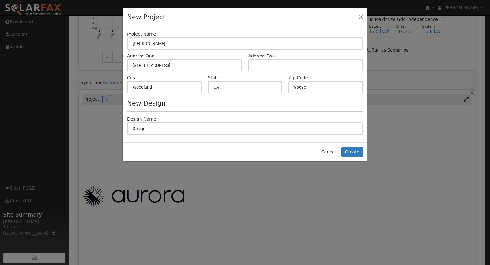
scroll to position [281, 0]
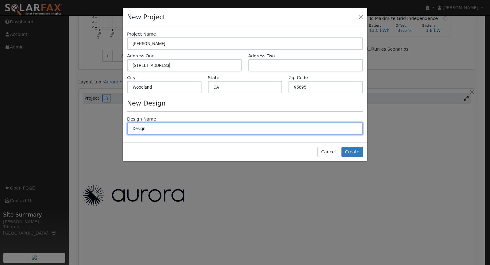
drag, startPoint x: 152, startPoint y: 129, endPoint x: 127, endPoint y: 126, distance: 25.3
click at [127, 126] on div "Design Name Design" at bounding box center [245, 125] width 242 height 19
type input "Working Design for Appt - GkS"
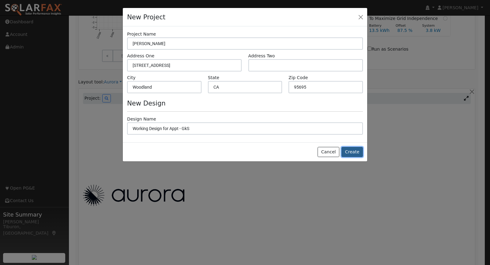
click at [352, 150] on button "Create" at bounding box center [352, 152] width 21 height 10
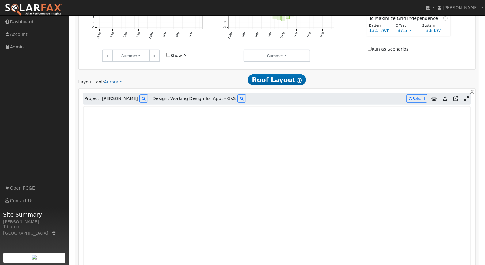
type input "0"
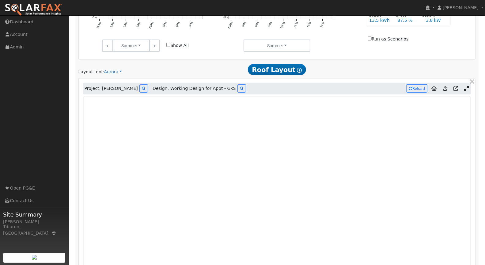
scroll to position [280, 0]
